Goal: Transaction & Acquisition: Purchase product/service

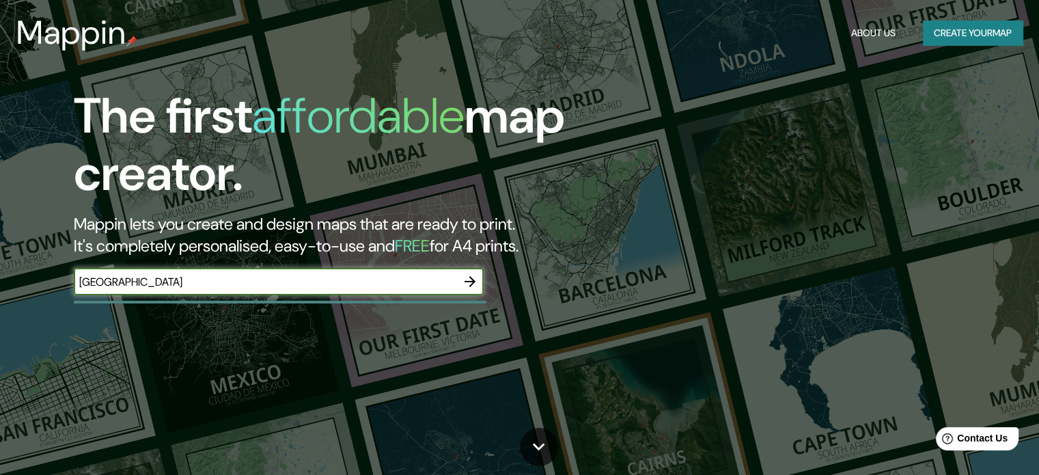
type input "[GEOGRAPHIC_DATA]"
click at [953, 37] on button "Create your map" at bounding box center [973, 33] width 100 height 25
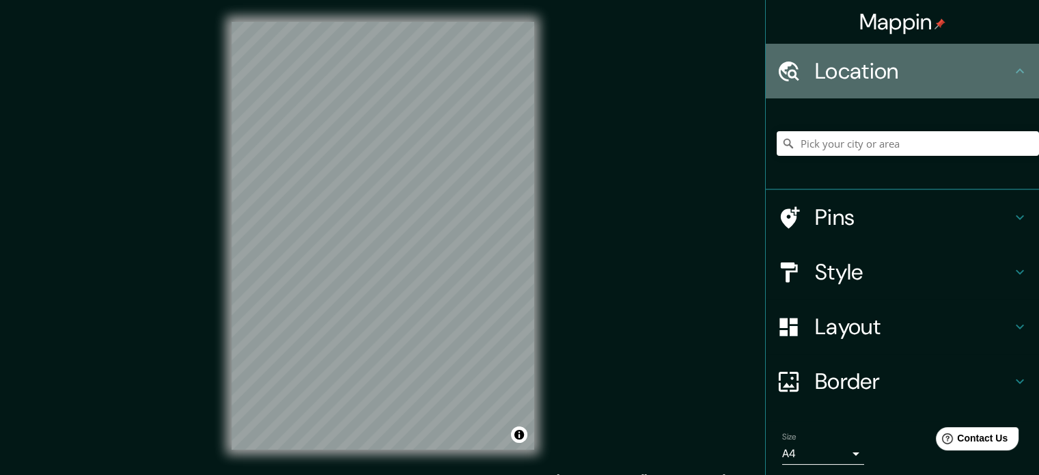
click at [905, 80] on h4 "Location" at bounding box center [913, 70] width 197 height 27
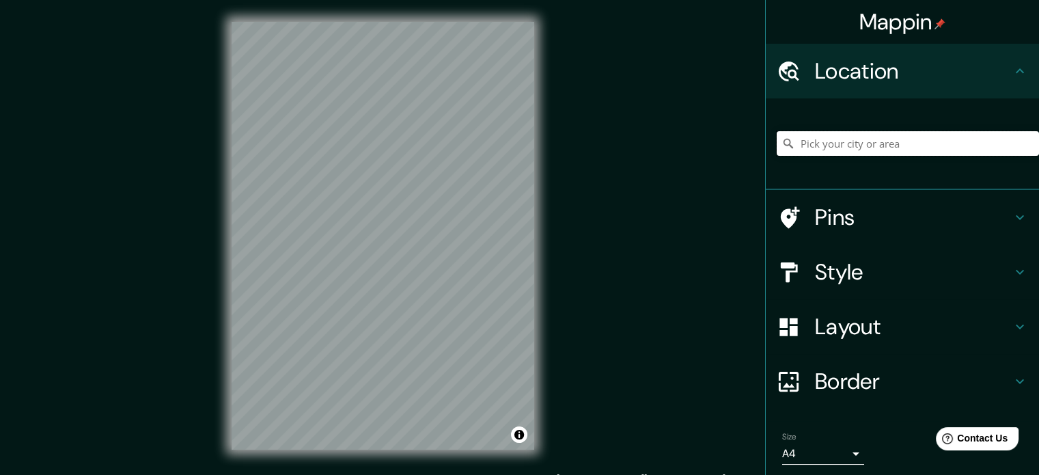
click at [875, 135] on input "Pick your city or area" at bounding box center [908, 143] width 262 height 25
click at [823, 149] on input "Pick your city or area" at bounding box center [908, 143] width 262 height 25
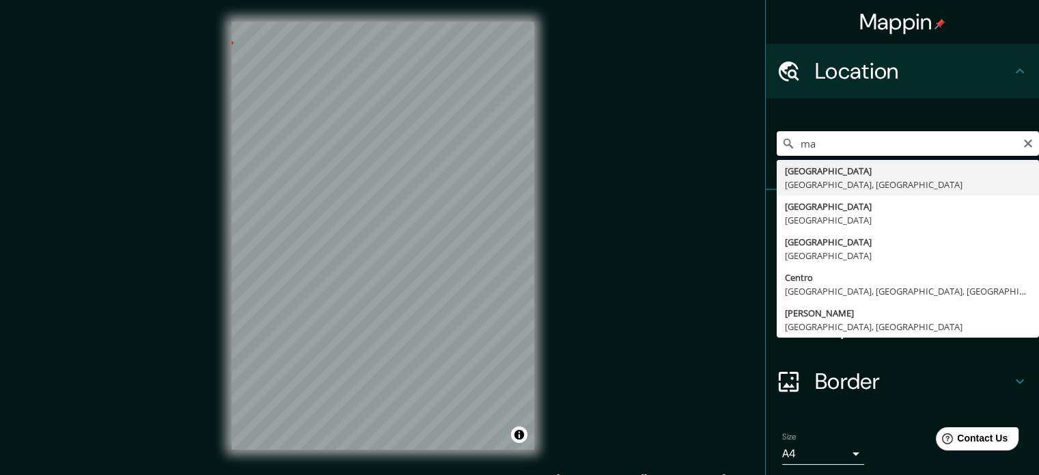
type input "m"
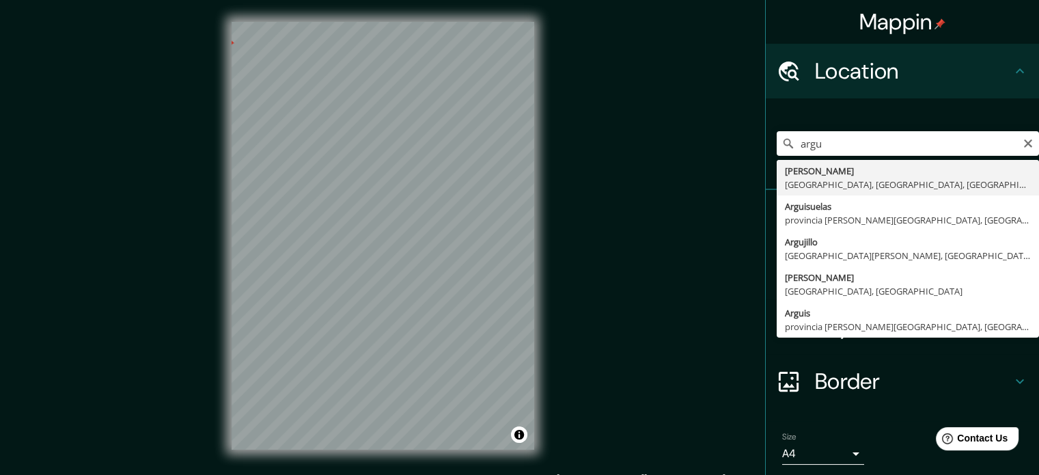
type input "Argüelles, [GEOGRAPHIC_DATA], [GEOGRAPHIC_DATA], [GEOGRAPHIC_DATA]"
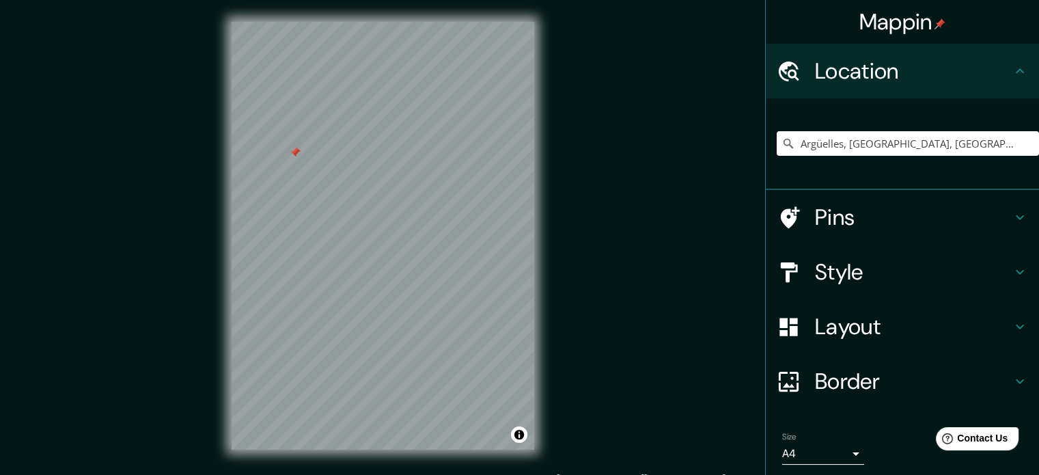
click at [295, 150] on div at bounding box center [295, 152] width 11 height 11
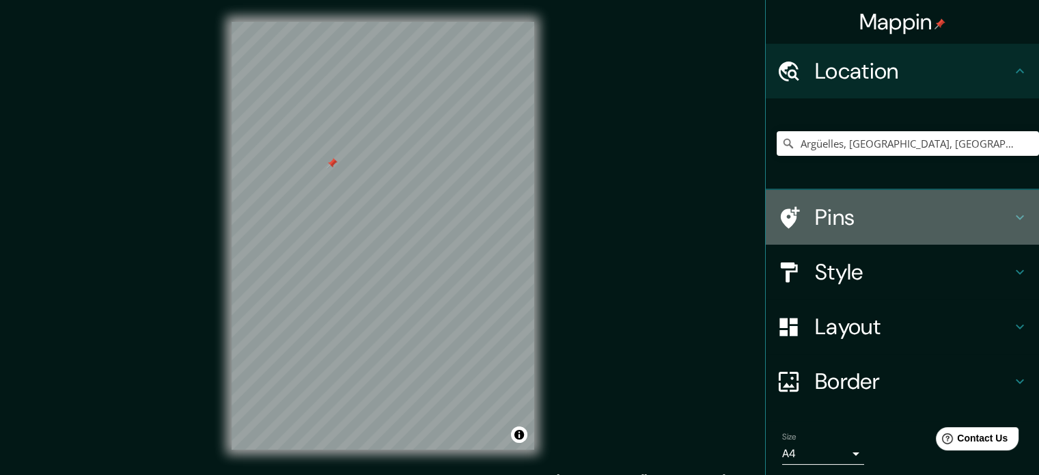
click at [860, 215] on h4 "Pins" at bounding box center [913, 217] width 197 height 27
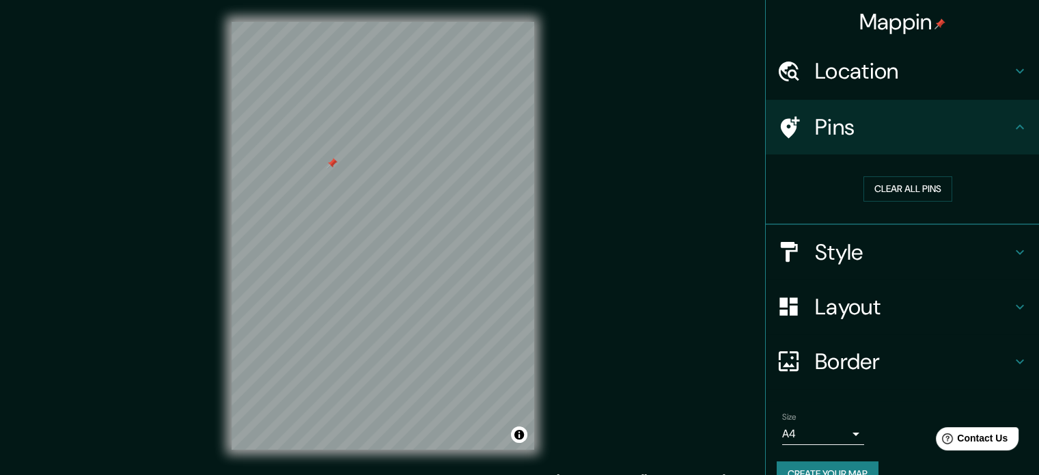
click at [979, 256] on h4 "Style" at bounding box center [913, 251] width 197 height 27
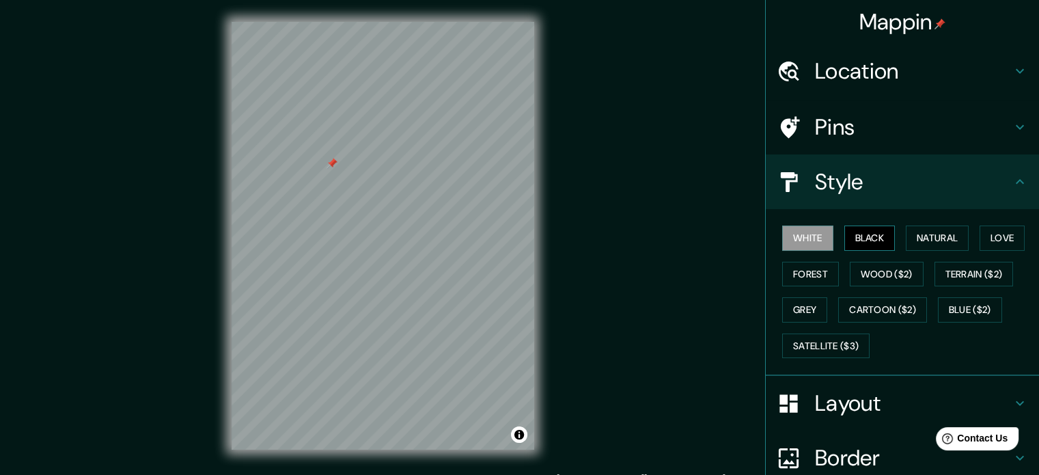
click at [863, 235] on button "Black" at bounding box center [870, 238] width 51 height 25
click at [808, 236] on button "White" at bounding box center [807, 238] width 51 height 25
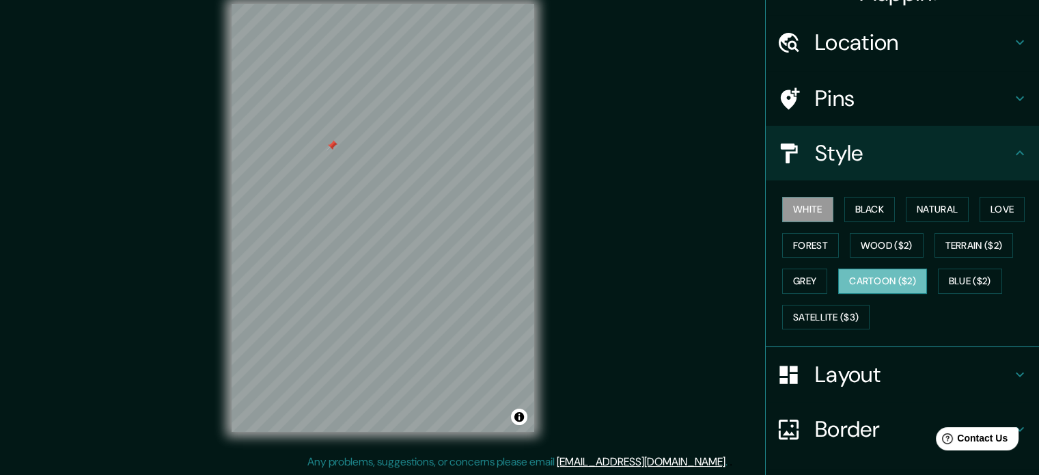
scroll to position [122, 0]
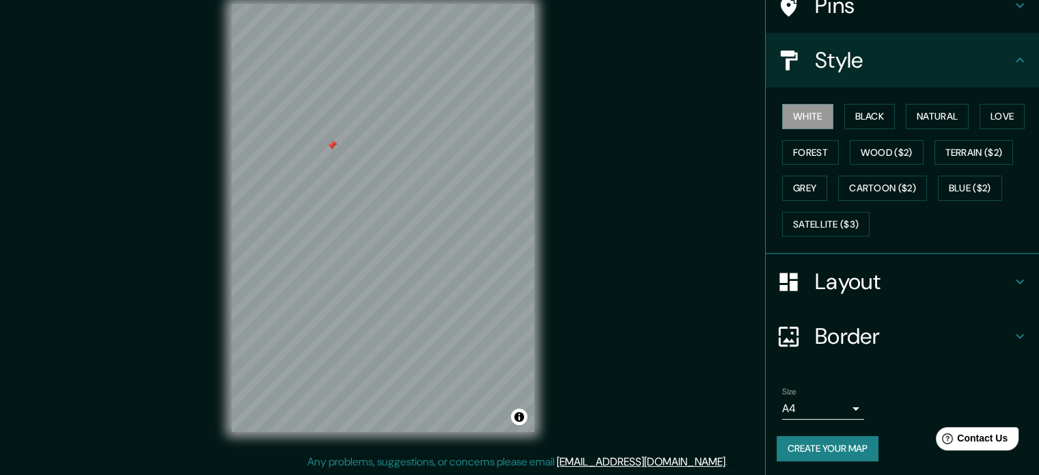
click at [707, 225] on div "Mappin Location [GEOGRAPHIC_DATA], [GEOGRAPHIC_DATA], [GEOGRAPHIC_DATA], [GEOGR…" at bounding box center [519, 228] width 1039 height 493
click at [875, 256] on div "Layout" at bounding box center [902, 281] width 273 height 55
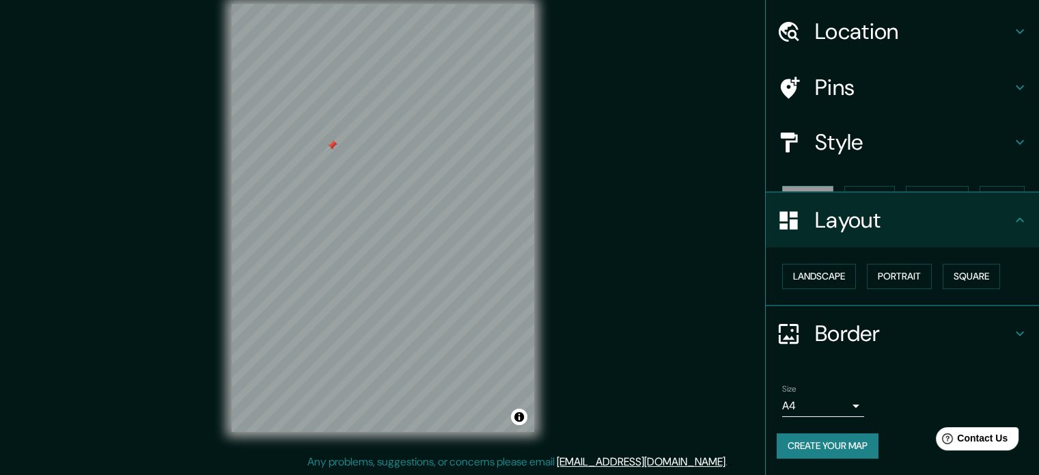
scroll to position [15, 0]
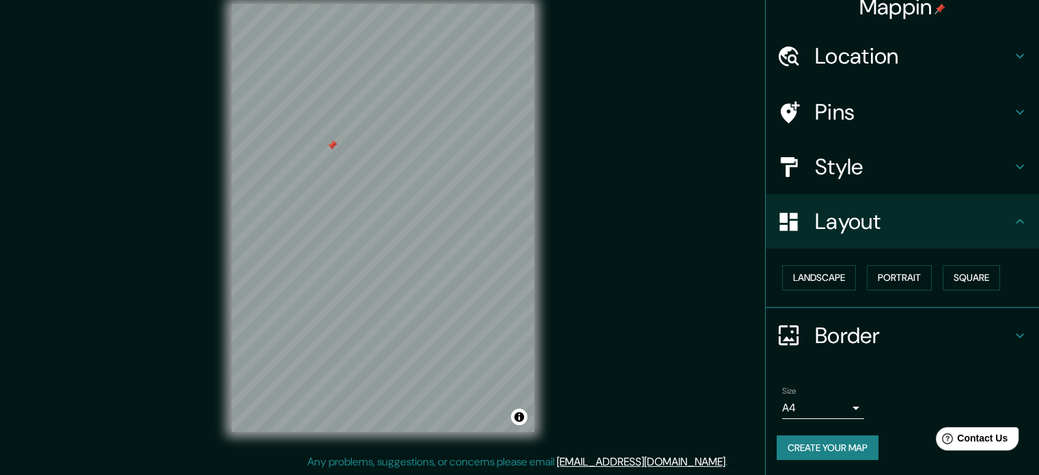
click at [864, 175] on h4 "Style" at bounding box center [913, 166] width 197 height 27
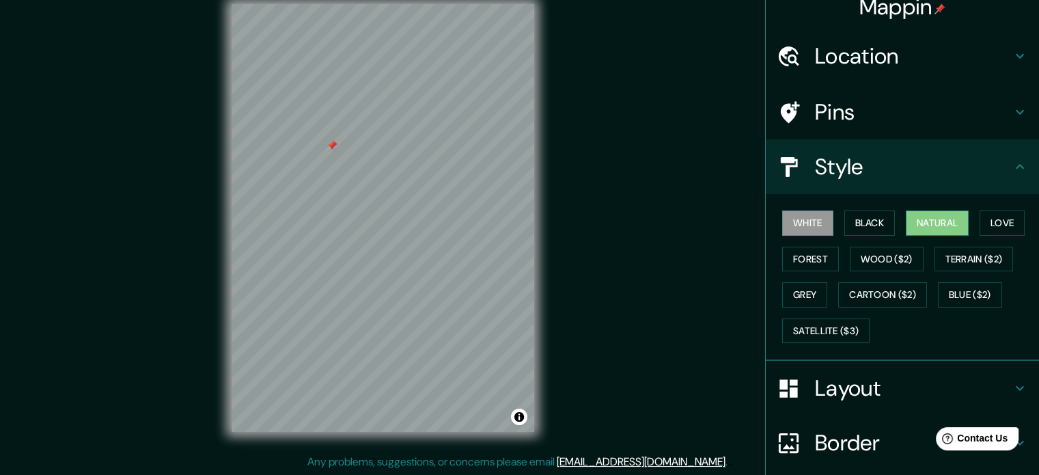
click at [923, 226] on button "Natural" at bounding box center [937, 222] width 63 height 25
click at [980, 218] on button "Love" at bounding box center [1002, 222] width 45 height 25
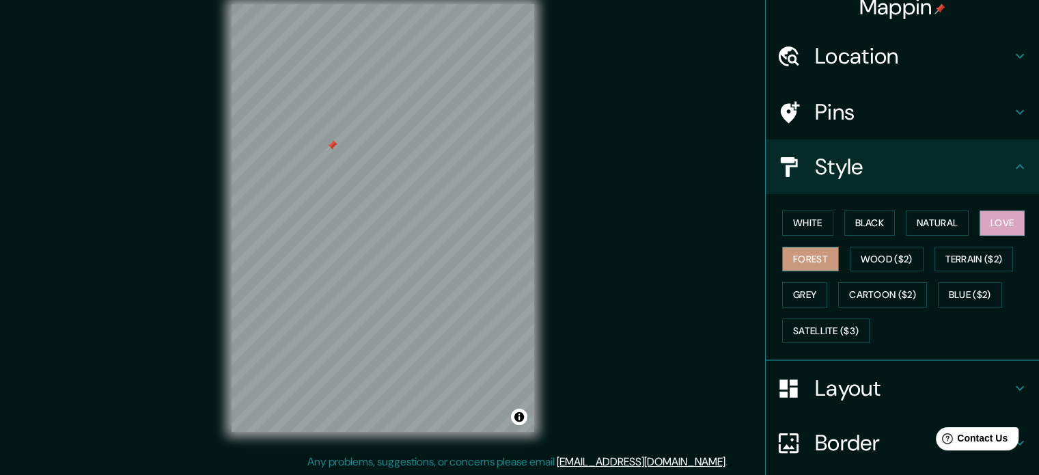
click at [804, 262] on button "Forest" at bounding box center [810, 259] width 57 height 25
click at [901, 267] on button "Wood ($2)" at bounding box center [887, 259] width 74 height 25
click at [809, 260] on button "Forest" at bounding box center [810, 259] width 57 height 25
click at [959, 262] on button "Terrain ($2)" at bounding box center [974, 259] width 79 height 25
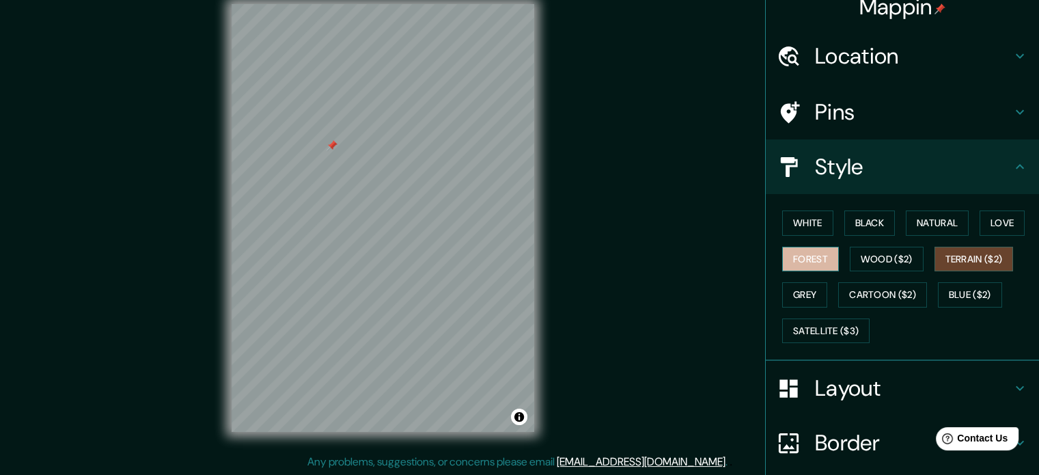
click at [821, 263] on button "Forest" at bounding box center [810, 259] width 57 height 25
click at [787, 303] on button "Grey" at bounding box center [804, 294] width 45 height 25
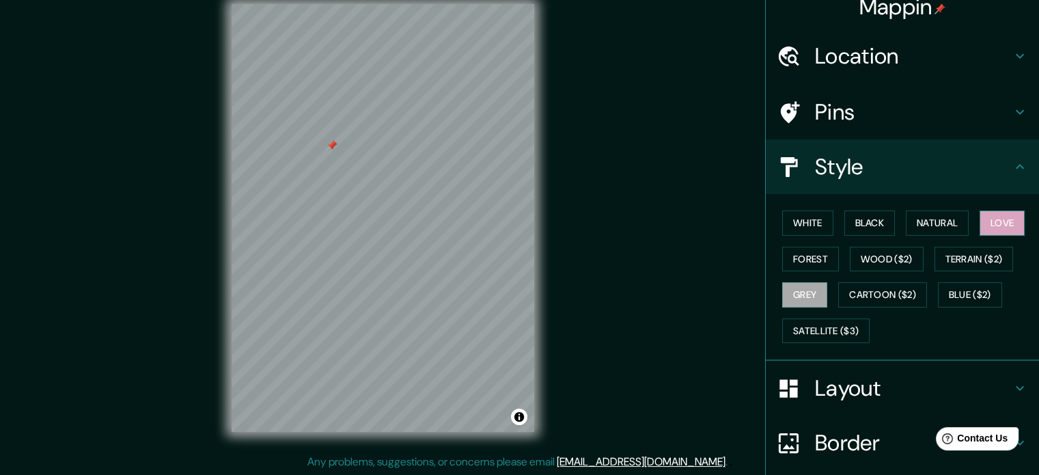
click at [992, 219] on button "Love" at bounding box center [1002, 222] width 45 height 25
drag, startPoint x: 331, startPoint y: 145, endPoint x: 698, endPoint y: 166, distance: 368.3
click at [698, 166] on div "Mappin Location [GEOGRAPHIC_DATA], [GEOGRAPHIC_DATA], [GEOGRAPHIC_DATA], [GEOGR…" at bounding box center [519, 228] width 1039 height 493
drag, startPoint x: 392, startPoint y: 105, endPoint x: 650, endPoint y: 54, distance: 263.3
click at [650, 54] on div "Mappin Location [GEOGRAPHIC_DATA], [GEOGRAPHIC_DATA], [GEOGRAPHIC_DATA], [GEOGR…" at bounding box center [519, 228] width 1039 height 493
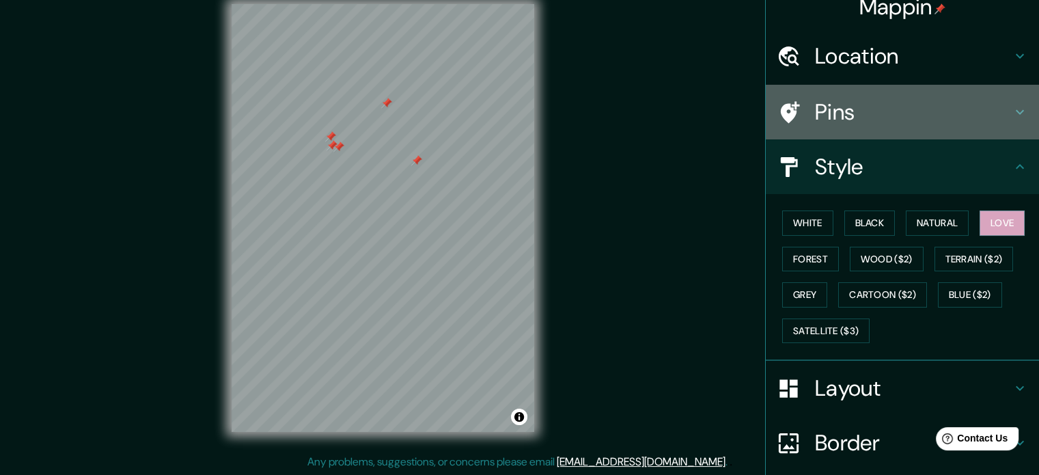
click at [867, 98] on h4 "Pins" at bounding box center [913, 111] width 197 height 27
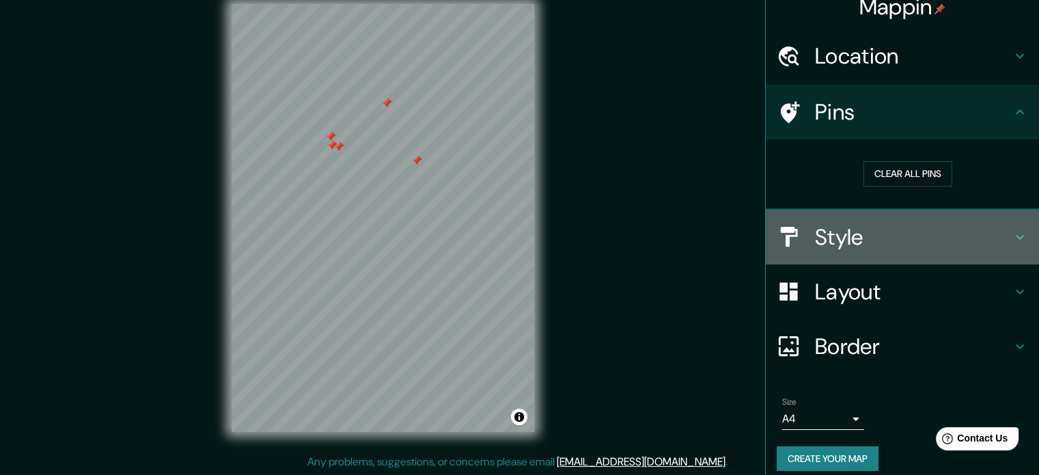
click at [887, 223] on h4 "Style" at bounding box center [913, 236] width 197 height 27
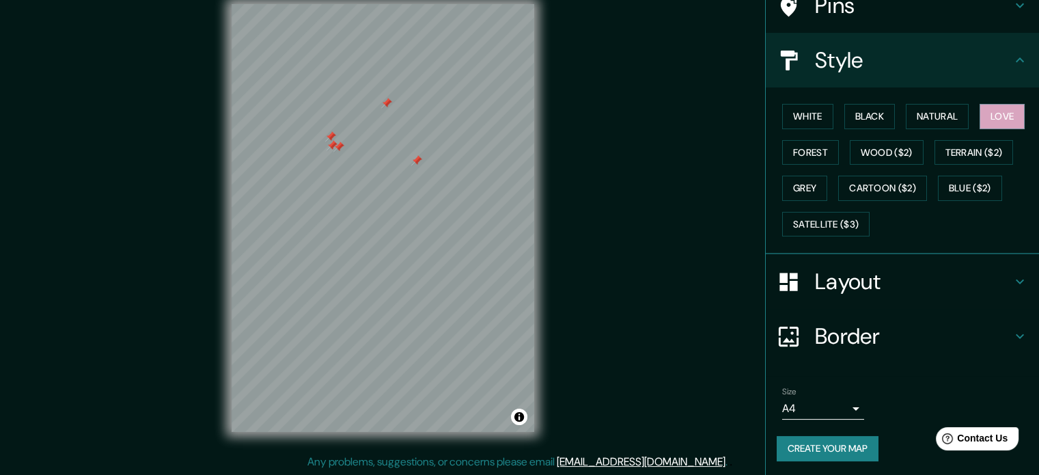
click at [868, 256] on div "Layout" at bounding box center [902, 281] width 273 height 55
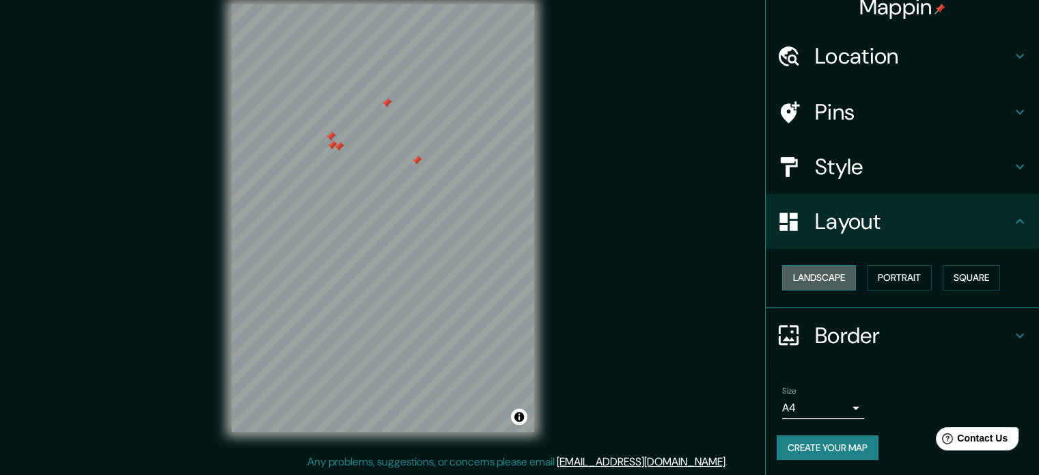
click at [820, 277] on button "Landscape" at bounding box center [819, 277] width 74 height 25
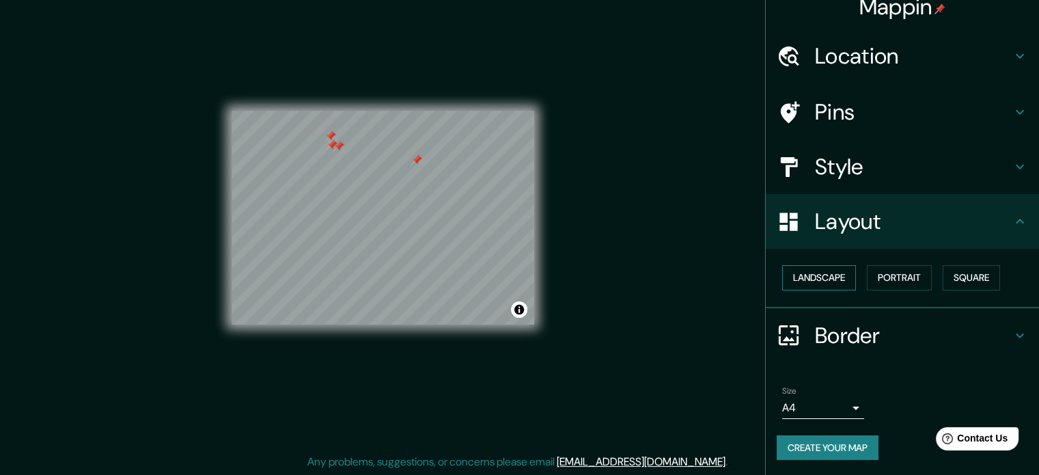
click at [820, 277] on button "Landscape" at bounding box center [819, 277] width 74 height 25
click at [877, 282] on button "Portrait" at bounding box center [899, 277] width 65 height 25
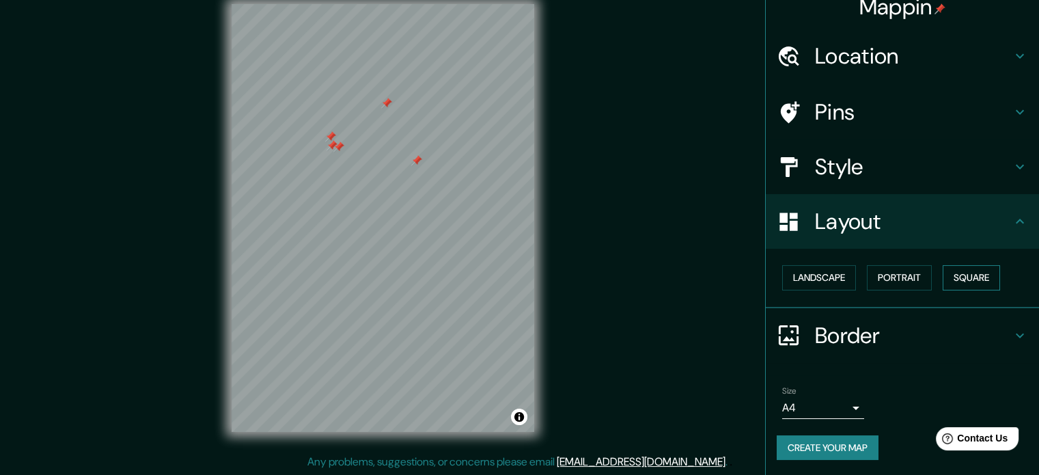
click at [957, 282] on button "Square" at bounding box center [971, 277] width 57 height 25
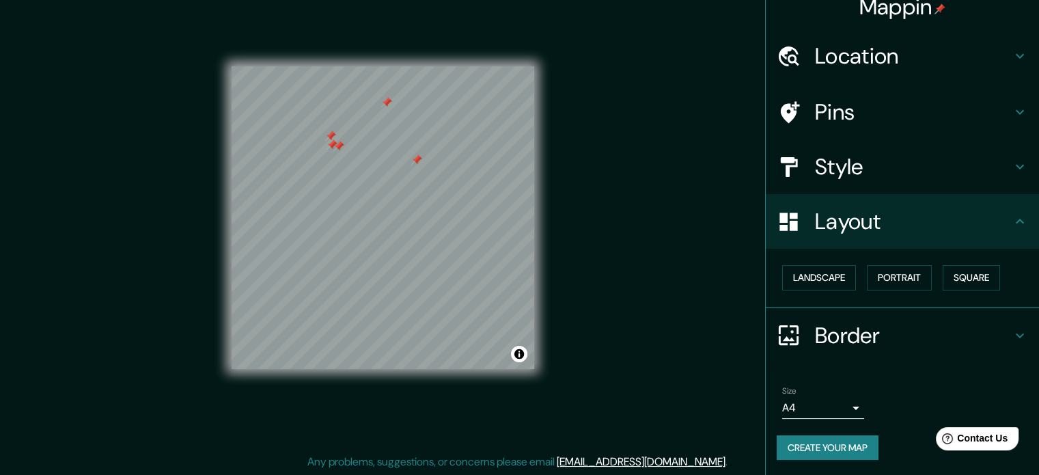
drag, startPoint x: 388, startPoint y: 100, endPoint x: 693, endPoint y: 78, distance: 305.6
click at [693, 78] on div "Mappin Location [GEOGRAPHIC_DATA], [GEOGRAPHIC_DATA], [GEOGRAPHIC_DATA], [GEOGR…" at bounding box center [519, 228] width 1039 height 493
click at [884, 336] on h4 "Border" at bounding box center [913, 335] width 197 height 27
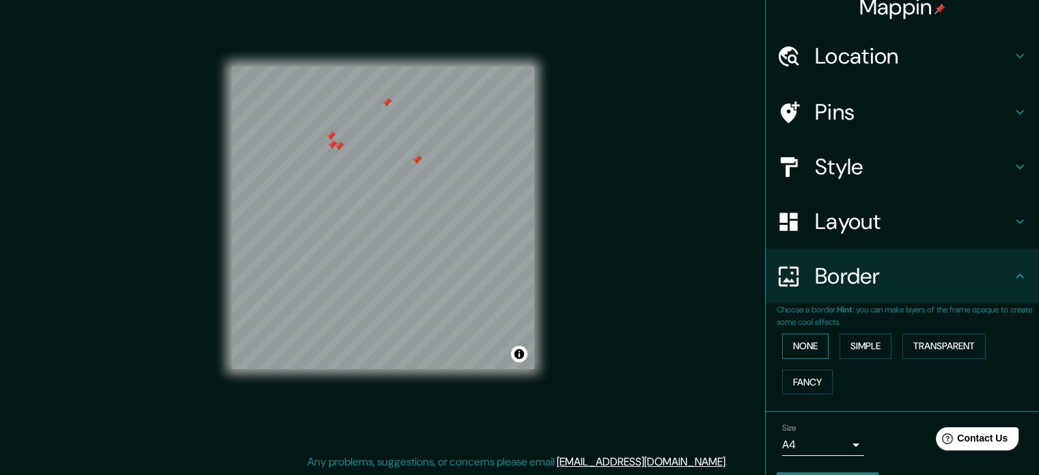
click at [804, 346] on button "None" at bounding box center [805, 345] width 46 height 25
click at [840, 346] on button "Simple" at bounding box center [866, 345] width 52 height 25
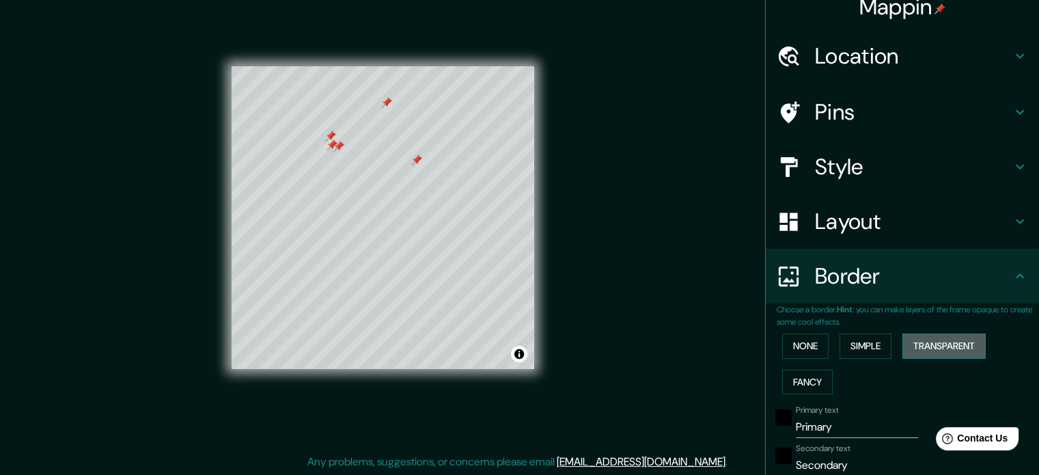
click at [936, 346] on button "Transparent" at bounding box center [944, 345] width 83 height 25
click at [789, 387] on button "Fancy" at bounding box center [807, 382] width 51 height 25
click at [802, 357] on button "None" at bounding box center [805, 345] width 46 height 25
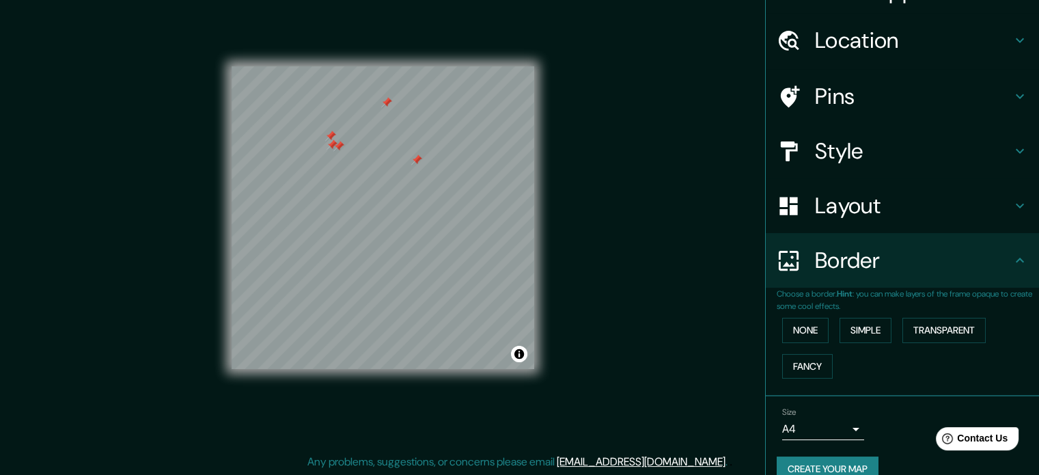
scroll to position [52, 0]
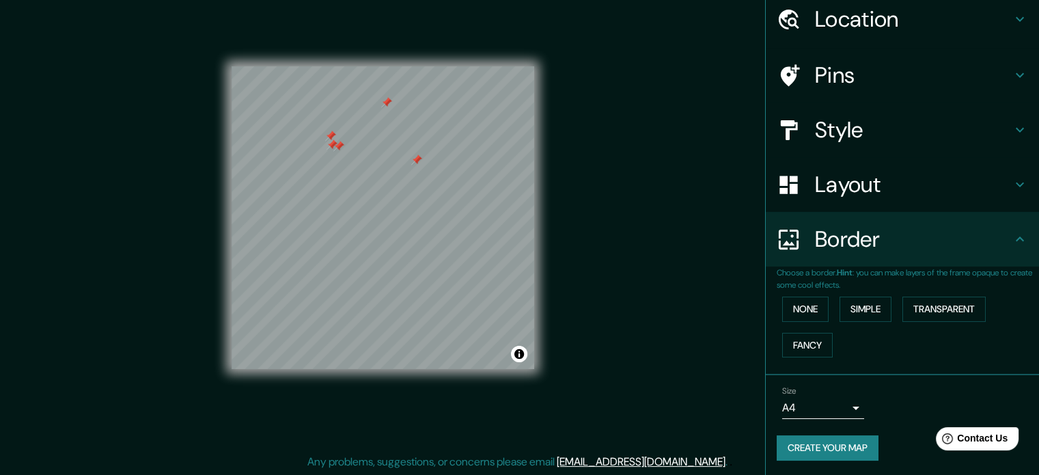
click at [823, 411] on body "Mappin Location [GEOGRAPHIC_DATA], [GEOGRAPHIC_DATA], [GEOGRAPHIC_DATA], [GEOGR…" at bounding box center [519, 219] width 1039 height 475
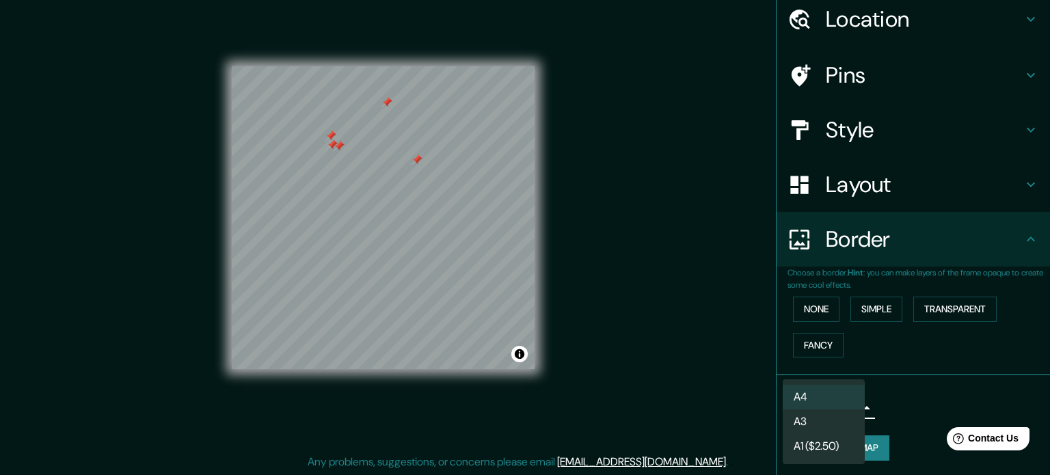
click at [817, 421] on li "A3" at bounding box center [823, 421] width 82 height 25
type input "a4"
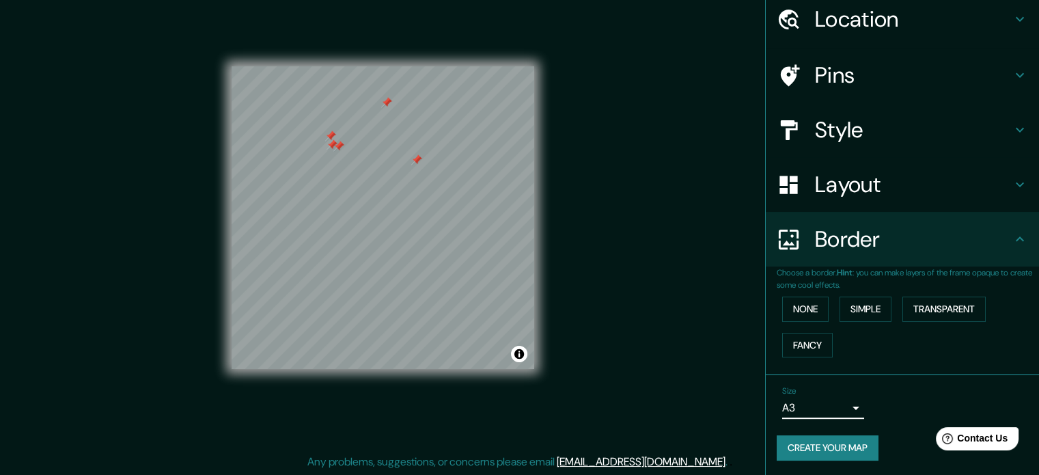
click at [843, 439] on button "Create your map" at bounding box center [828, 447] width 102 height 25
click at [855, 443] on div "Create your map" at bounding box center [902, 447] width 251 height 25
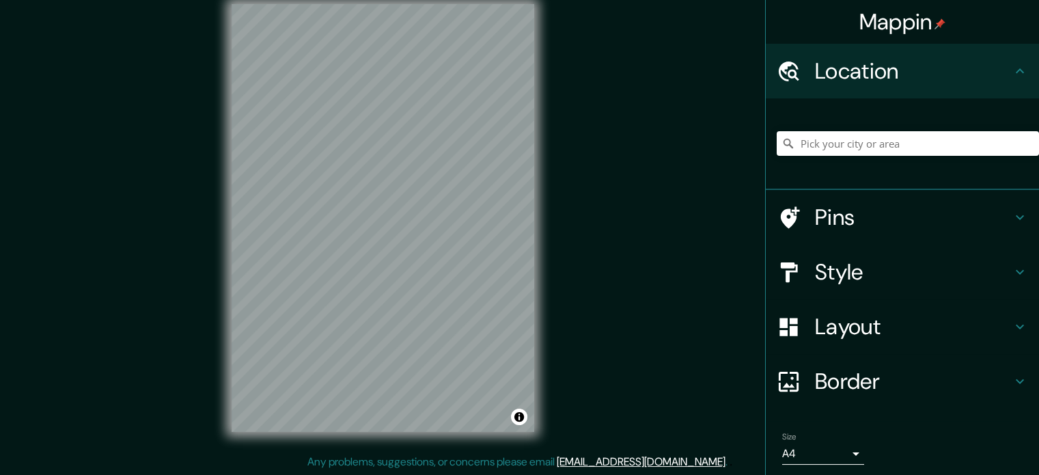
scroll to position [18, 0]
click at [908, 63] on h4 "Location" at bounding box center [913, 70] width 197 height 27
click at [896, 139] on input "Pick your city or area" at bounding box center [908, 143] width 262 height 25
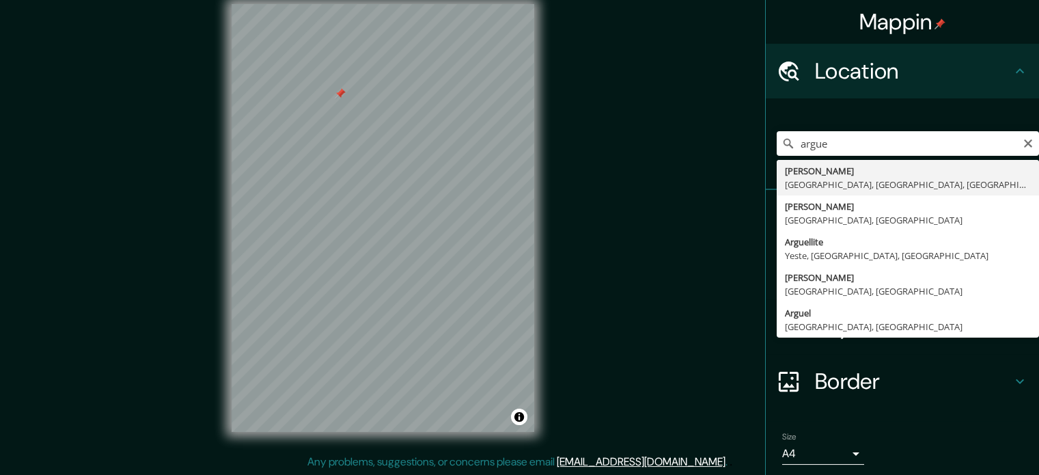
type input "Argüelles, Madrid, Madrid, España"
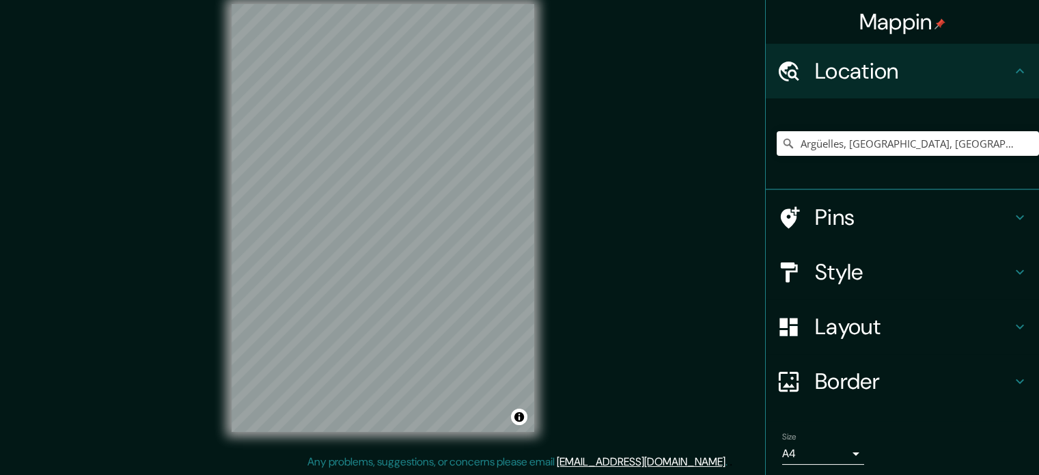
click at [872, 216] on h4 "Pins" at bounding box center [913, 217] width 197 height 27
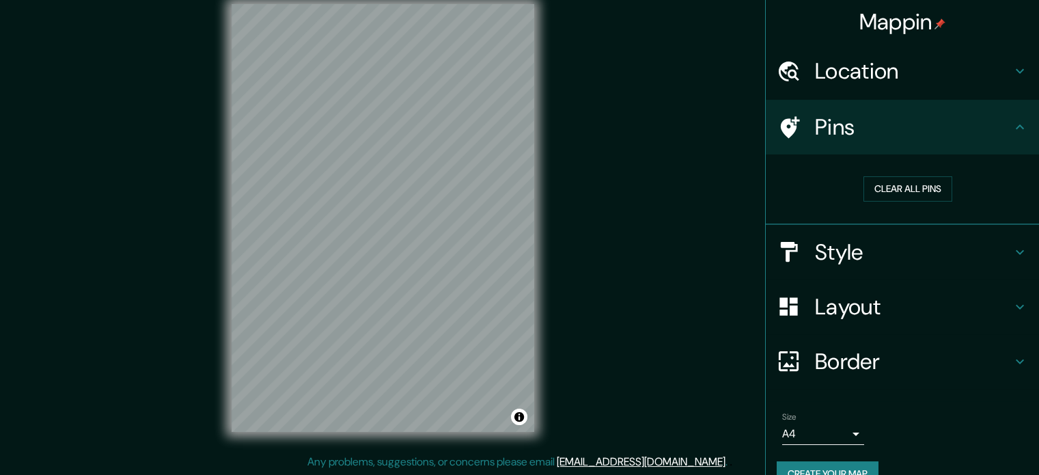
click at [893, 249] on h4 "Style" at bounding box center [913, 251] width 197 height 27
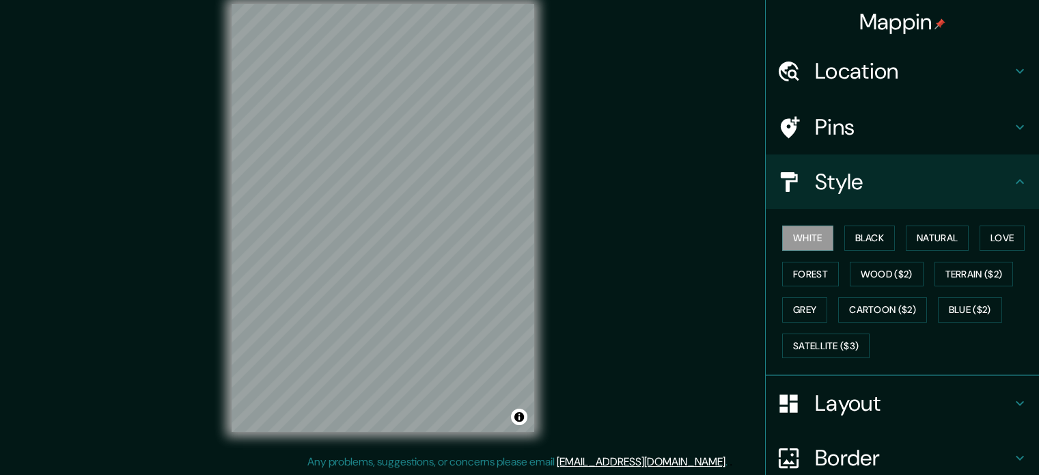
click at [882, 415] on div "Layout" at bounding box center [902, 403] width 273 height 55
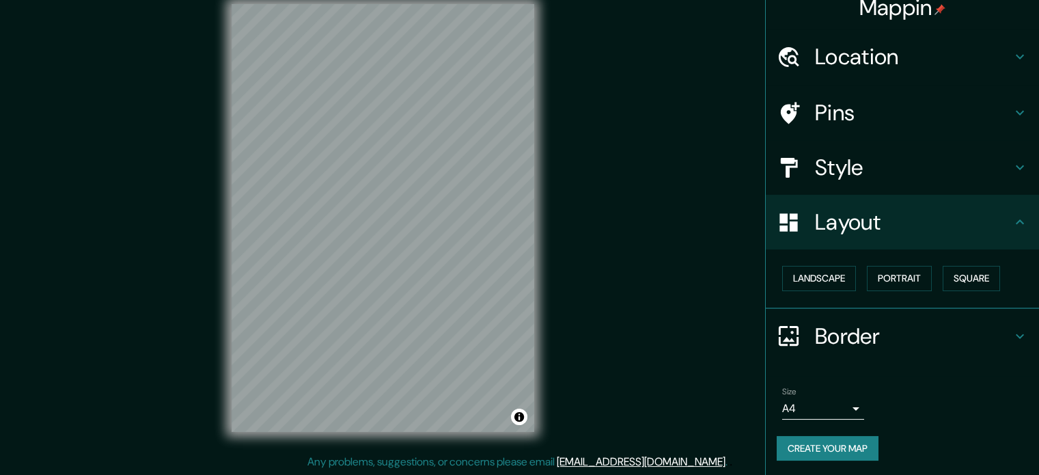
scroll to position [15, 0]
click at [826, 278] on button "Landscape" at bounding box center [819, 277] width 74 height 25
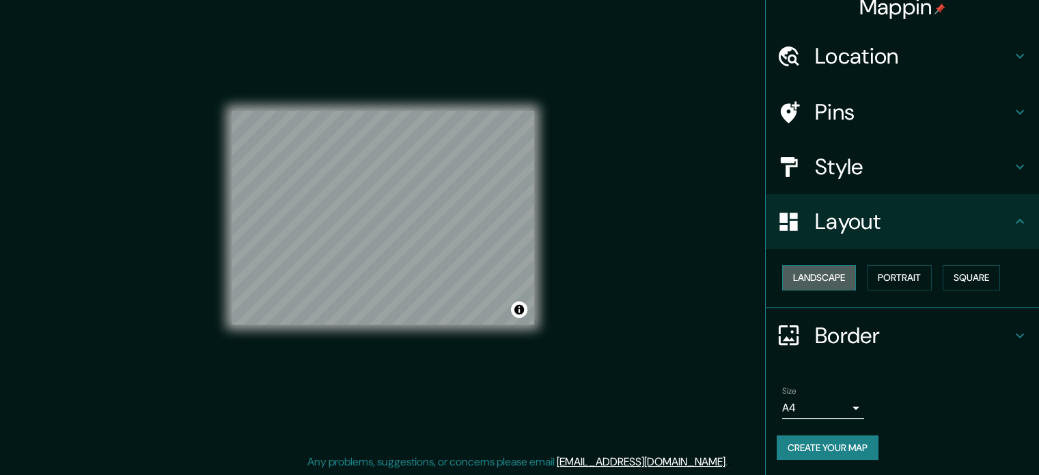
click at [826, 278] on button "Landscape" at bounding box center [819, 277] width 74 height 25
click at [930, 276] on div "Landscape Portrait Square" at bounding box center [908, 278] width 262 height 36
click at [905, 273] on button "Portrait" at bounding box center [899, 277] width 65 height 25
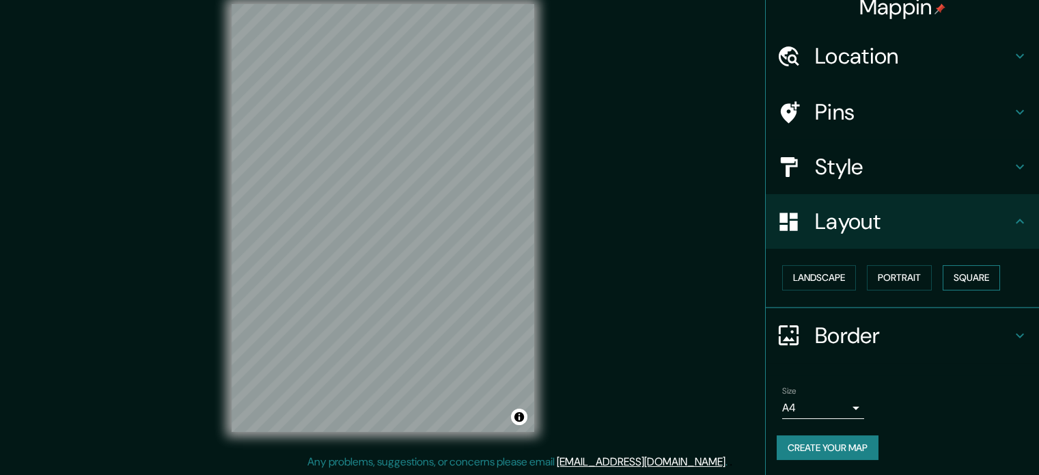
click at [980, 269] on button "Square" at bounding box center [971, 277] width 57 height 25
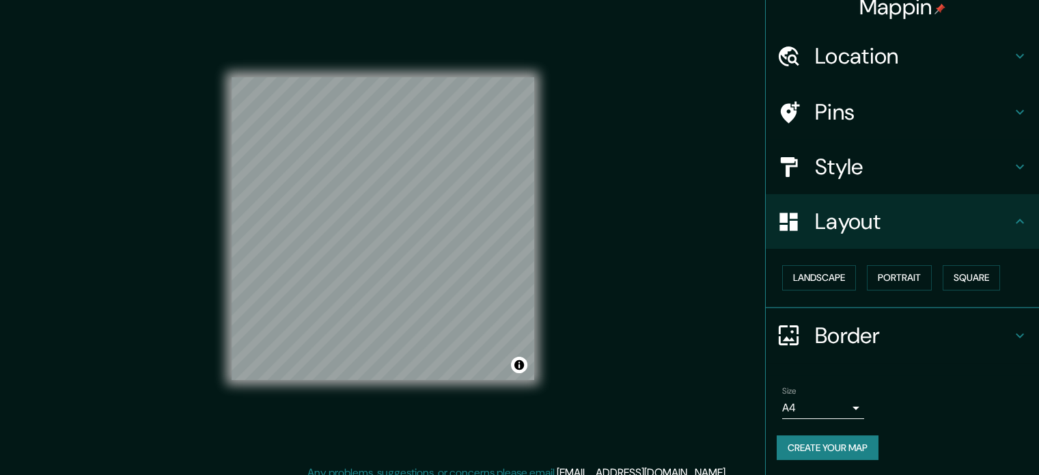
scroll to position [8, 0]
click at [617, 256] on div "Mappin Location Argüelles, Madrid, Madrid, España Pins Style Layout Landscape P…" at bounding box center [519, 238] width 1039 height 493
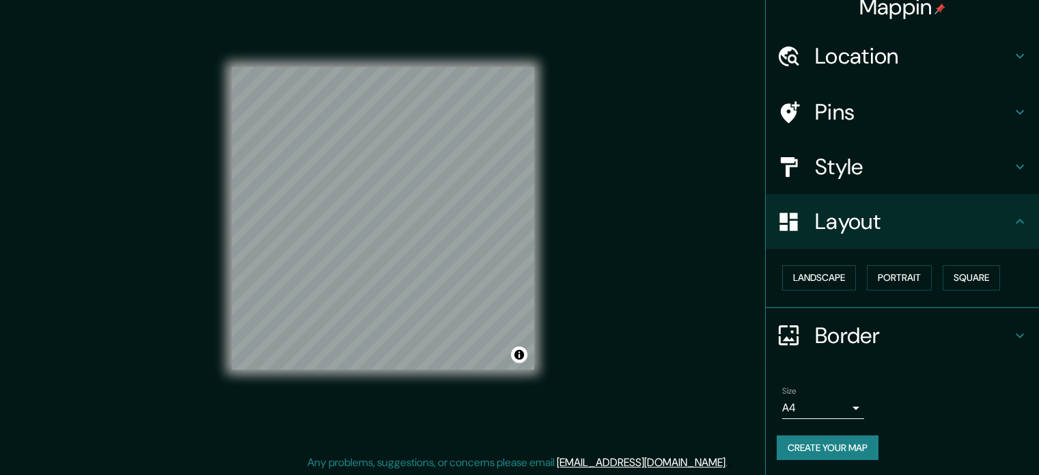
scroll to position [18, 0]
click at [847, 452] on button "Create your map" at bounding box center [828, 447] width 102 height 25
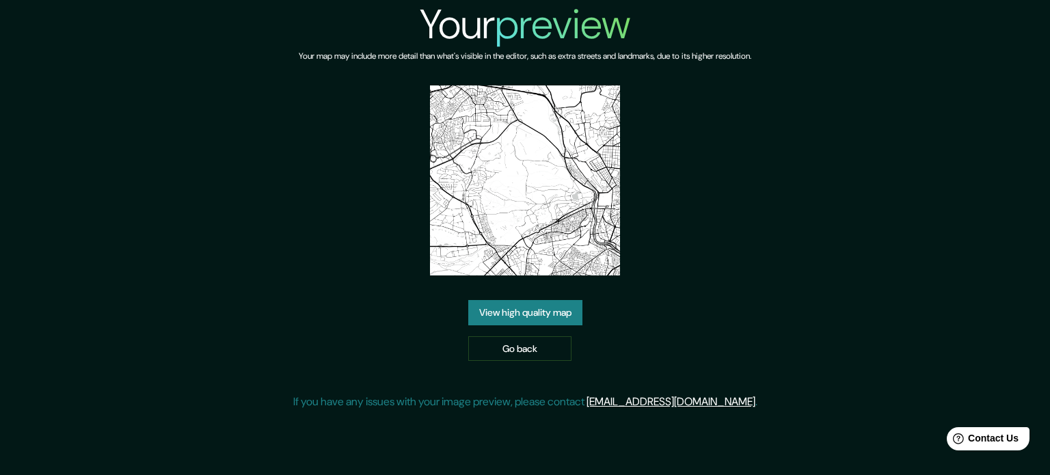
click at [534, 305] on link "View high quality map" at bounding box center [525, 312] width 114 height 25
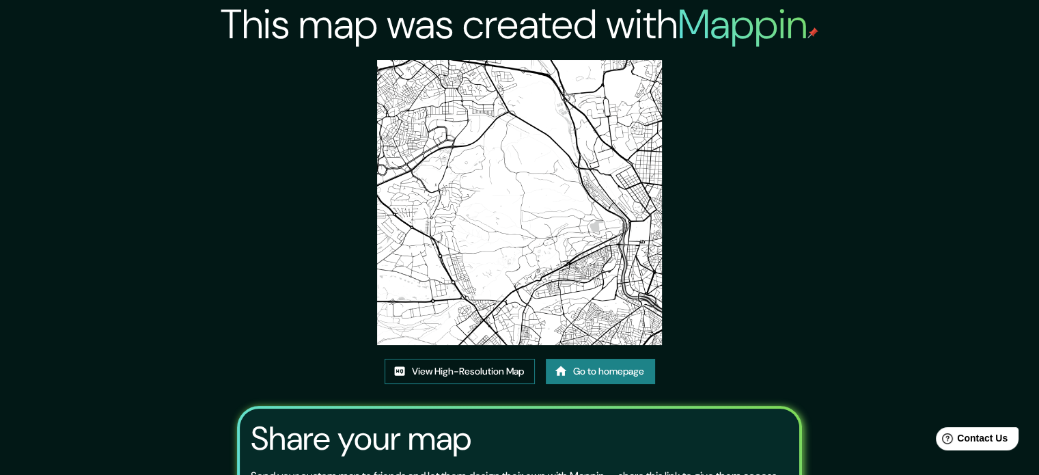
click at [461, 370] on link "View High-Resolution Map" at bounding box center [460, 371] width 150 height 25
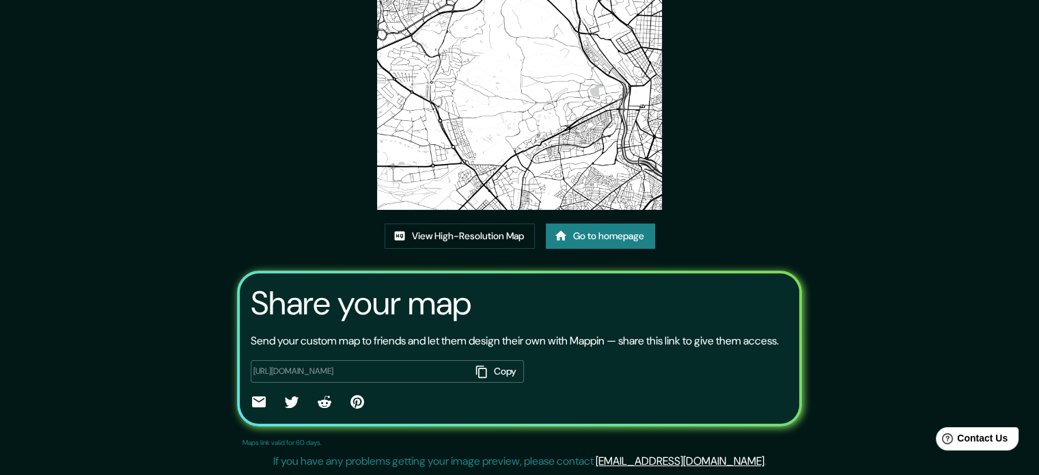
scroll to position [151, 0]
click at [601, 228] on link "Go to homepage" at bounding box center [600, 235] width 109 height 25
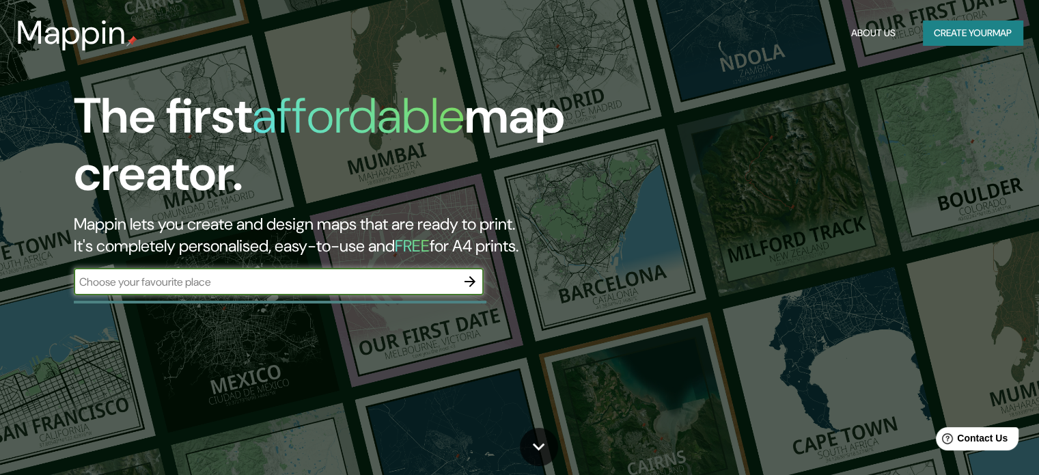
click at [970, 31] on button "Create your map" at bounding box center [973, 33] width 100 height 25
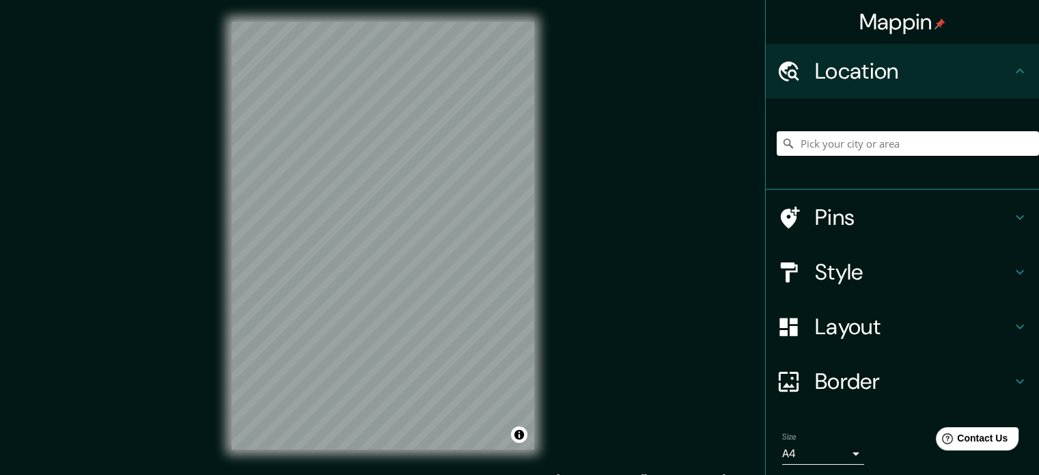
click at [915, 141] on input "Pick your city or area" at bounding box center [908, 143] width 262 height 25
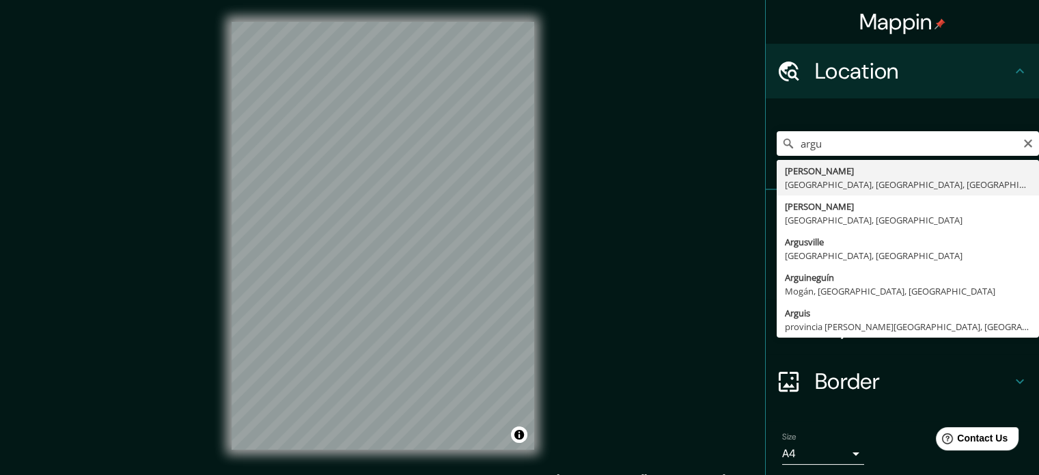
type input "Argüelles, [GEOGRAPHIC_DATA], [GEOGRAPHIC_DATA], [GEOGRAPHIC_DATA]"
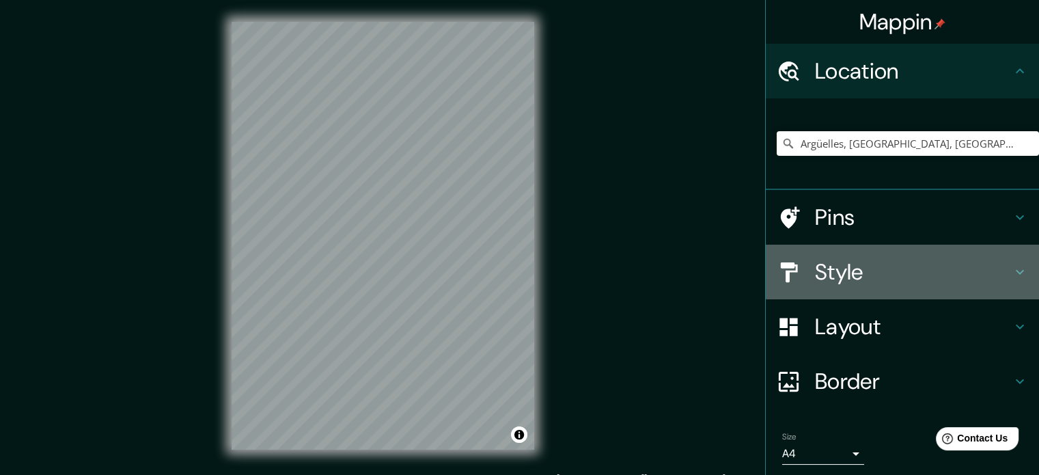
click at [942, 273] on h4 "Style" at bounding box center [913, 271] width 197 height 27
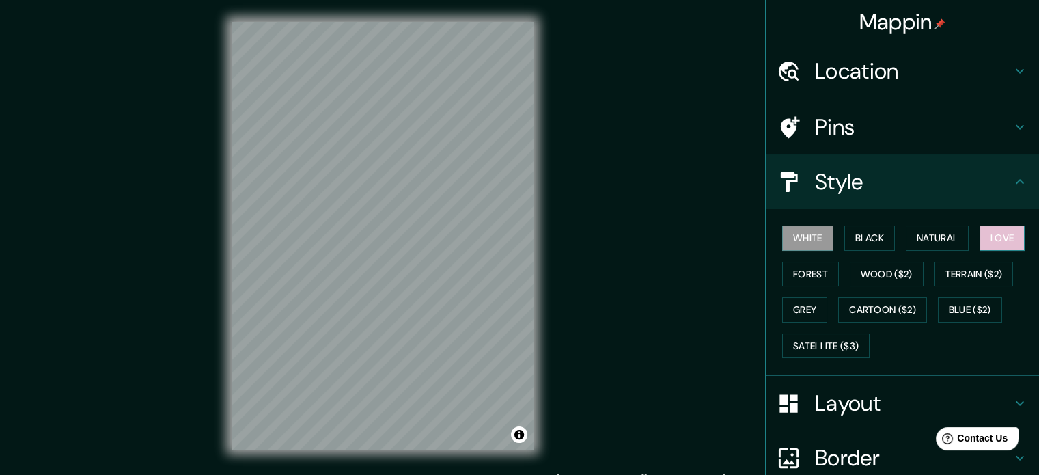
click at [996, 241] on button "Love" at bounding box center [1002, 238] width 45 height 25
